Goal: Task Accomplishment & Management: Use online tool/utility

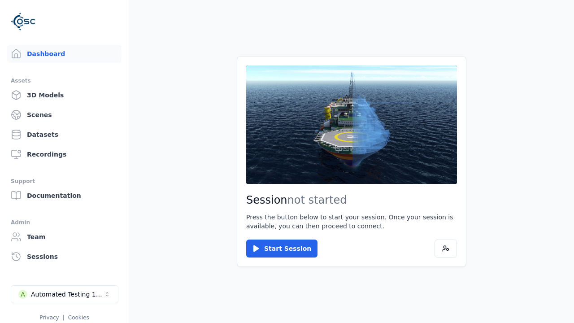
click at [64, 95] on link "3D Models" at bounding box center [64, 95] width 114 height 18
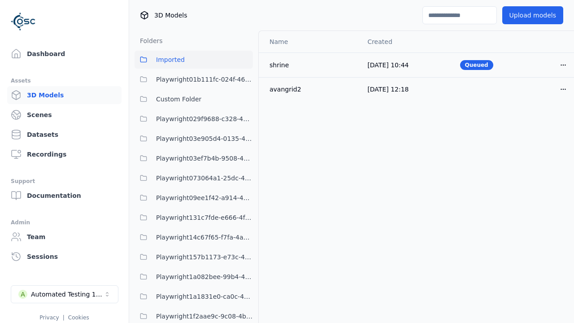
click at [563, 65] on html "Support Dashboard Assets 3D Models Scenes Datasets Recordings Support Documenta…" at bounding box center [287, 161] width 574 height 323
click at [543, 114] on div "Move" at bounding box center [543, 114] width 53 height 14
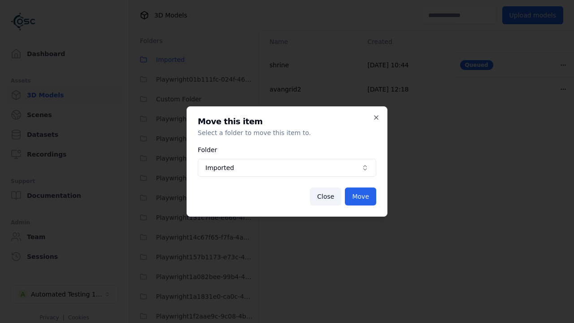
click at [287, 168] on span "Imported" at bounding box center [281, 167] width 152 height 9
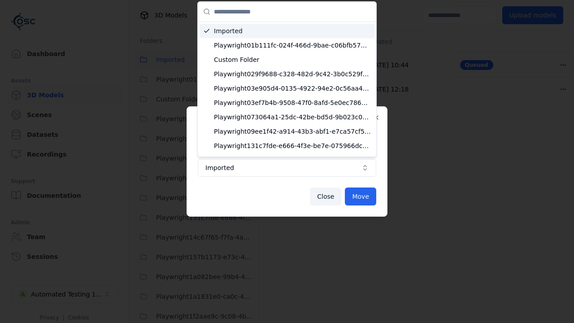
click at [292, 60] on span "Custom Folder" at bounding box center [292, 59] width 157 height 9
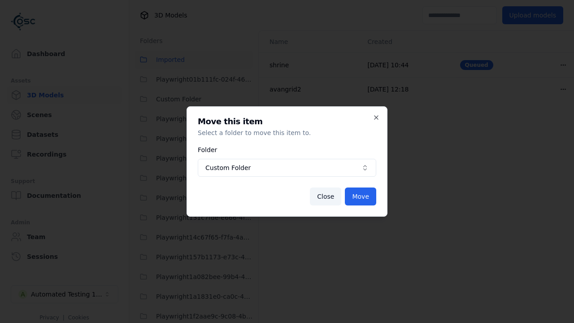
click at [361, 196] on button "Move" at bounding box center [360, 196] width 31 height 18
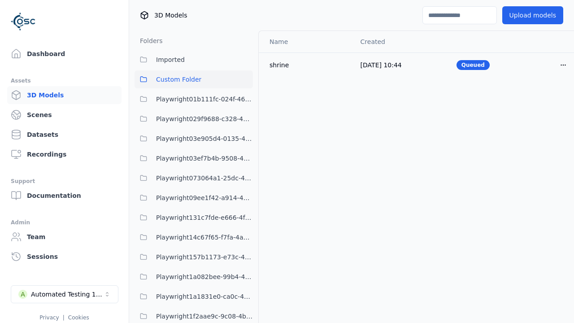
click at [194, 79] on span "Custom Folder" at bounding box center [178, 79] width 45 height 11
click at [563, 65] on html "Support Dashboard Assets 3D Models Scenes Datasets Recordings Support Documenta…" at bounding box center [287, 161] width 574 height 323
click at [543, 114] on div "Move" at bounding box center [543, 114] width 53 height 14
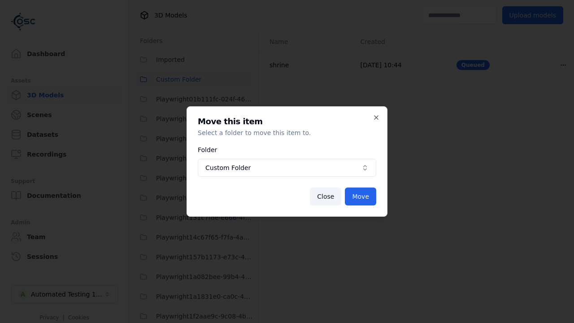
click at [287, 168] on span "Custom Folder" at bounding box center [281, 167] width 152 height 9
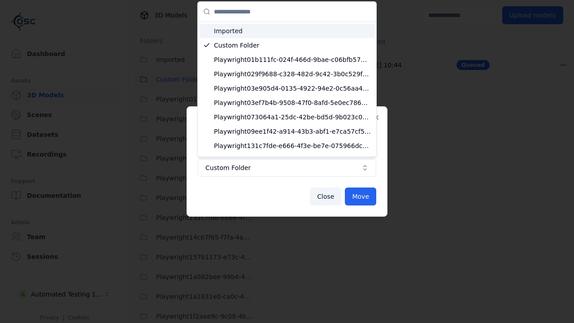
click at [287, 31] on span "Imported" at bounding box center [292, 30] width 157 height 9
click at [361, 196] on button "Move" at bounding box center [360, 196] width 31 height 18
